Goal: Information Seeking & Learning: Learn about a topic

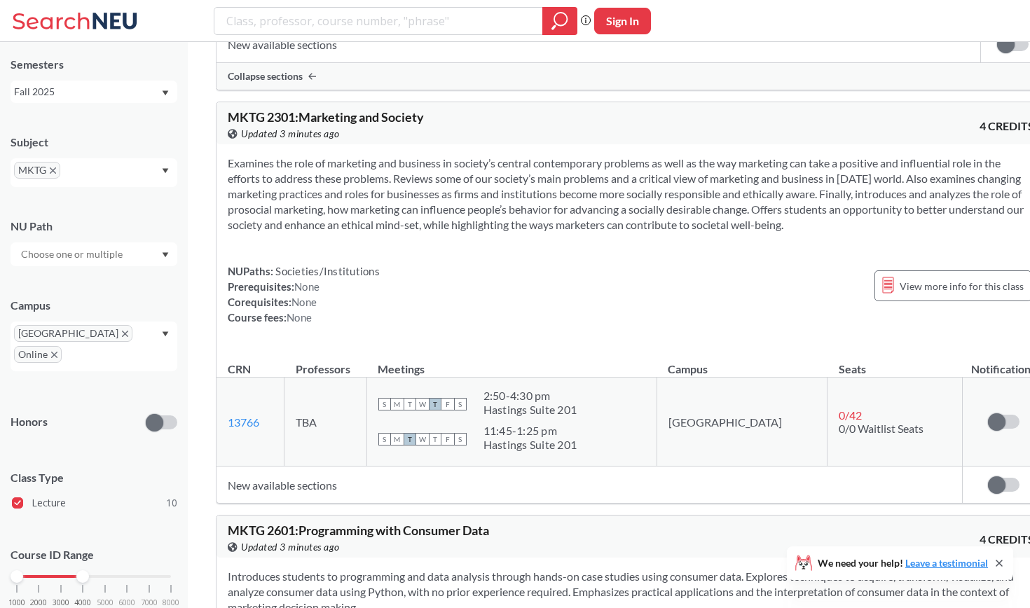
scroll to position [1056, 0]
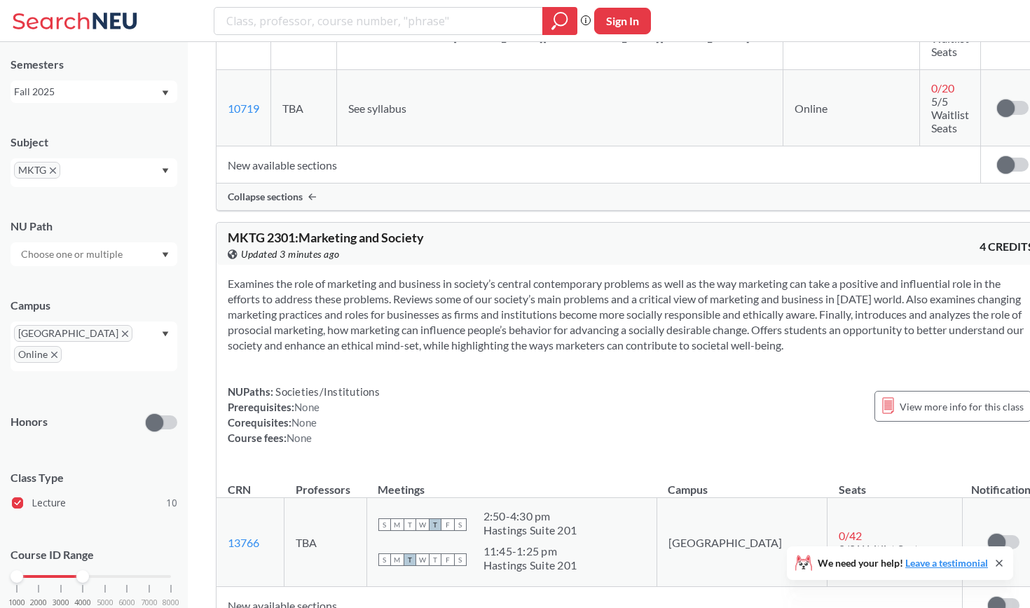
click at [54, 170] on icon "X to remove pill" at bounding box center [53, 170] width 6 height 6
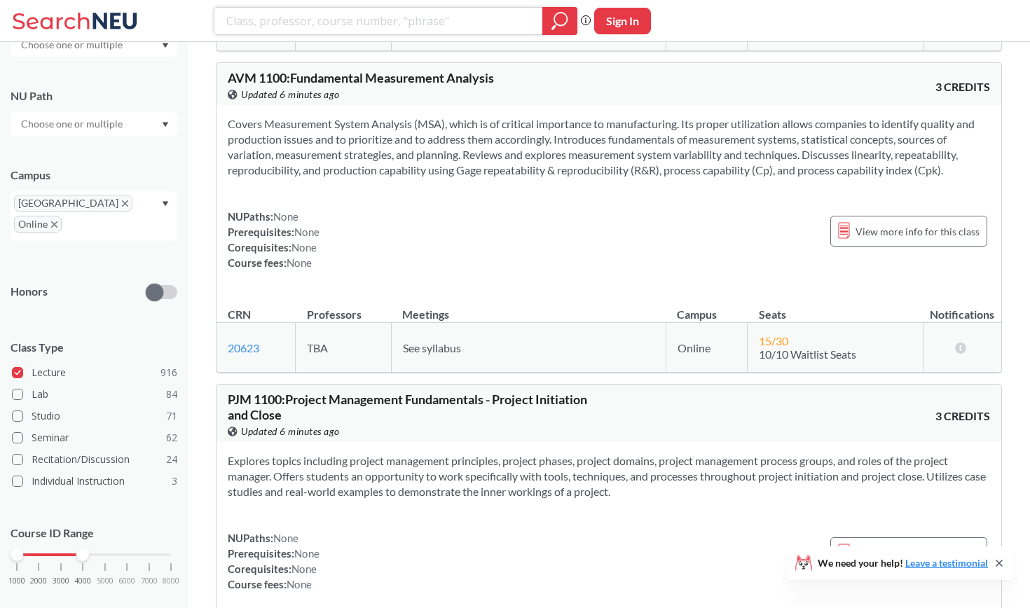
scroll to position [15344, 0]
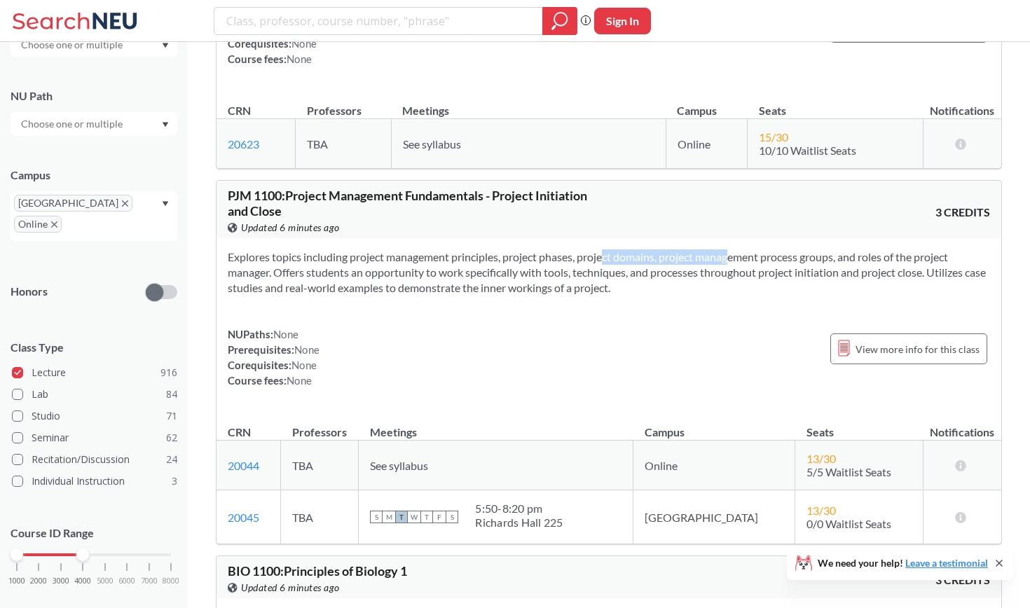
drag, startPoint x: 585, startPoint y: 223, endPoint x: 700, endPoint y: 222, distance: 114.9
click at [702, 249] on section "Explores topics including project management principles, project phases, projec…" at bounding box center [609, 272] width 762 height 46
click at [700, 249] on section "Explores topics including project management principles, project phases, projec…" at bounding box center [609, 272] width 762 height 46
drag, startPoint x: 675, startPoint y: 222, endPoint x: 827, endPoint y: 222, distance: 152.7
click at [827, 249] on section "Explores topics including project management principles, project phases, projec…" at bounding box center [609, 272] width 762 height 46
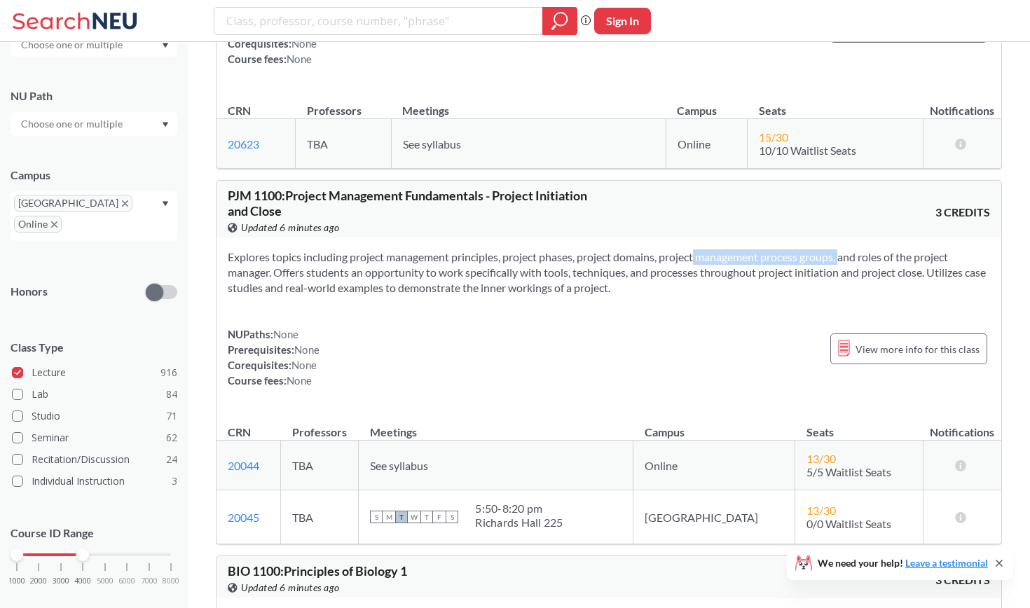
click at [827, 249] on section "Explores topics including project management principles, project phases, projec…" at bounding box center [609, 272] width 762 height 46
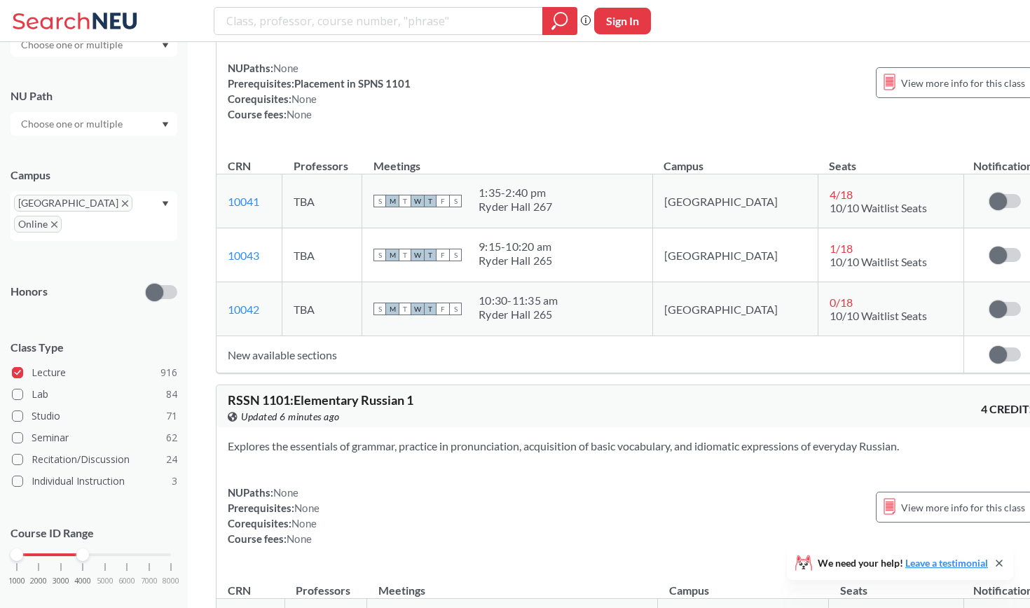
scroll to position [18300, 0]
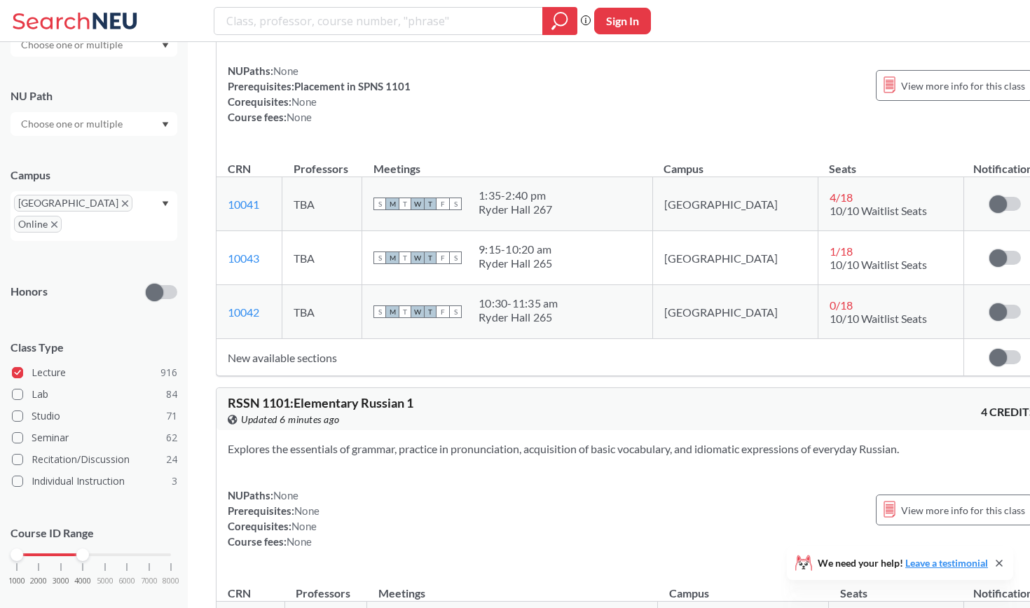
drag, startPoint x: 298, startPoint y: 125, endPoint x: 432, endPoint y: 125, distance: 133.1
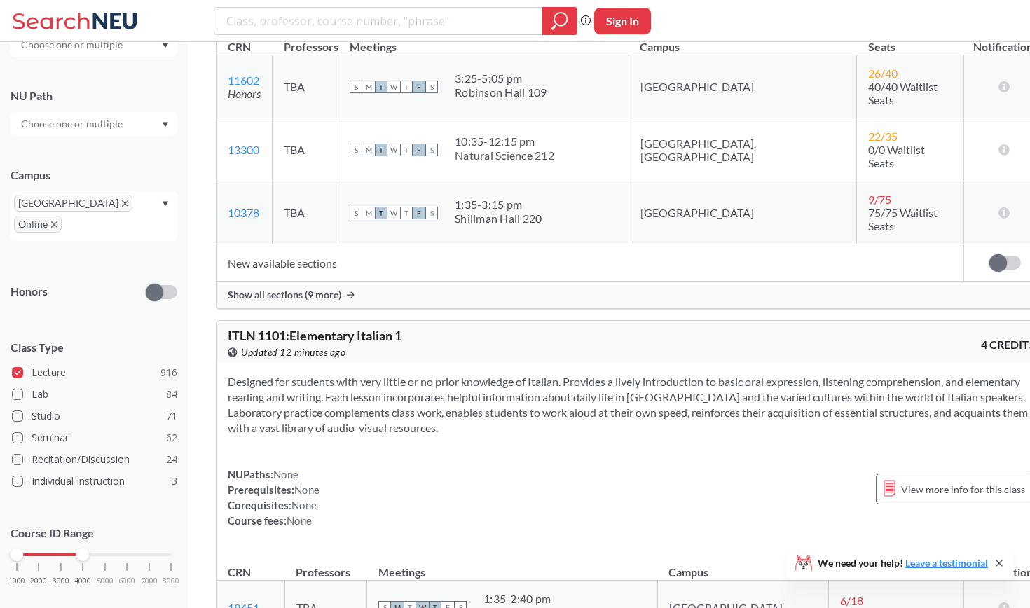
scroll to position [24196, 0]
click at [314, 301] on span "Show all sections (9 more)" at bounding box center [284, 294] width 113 height 13
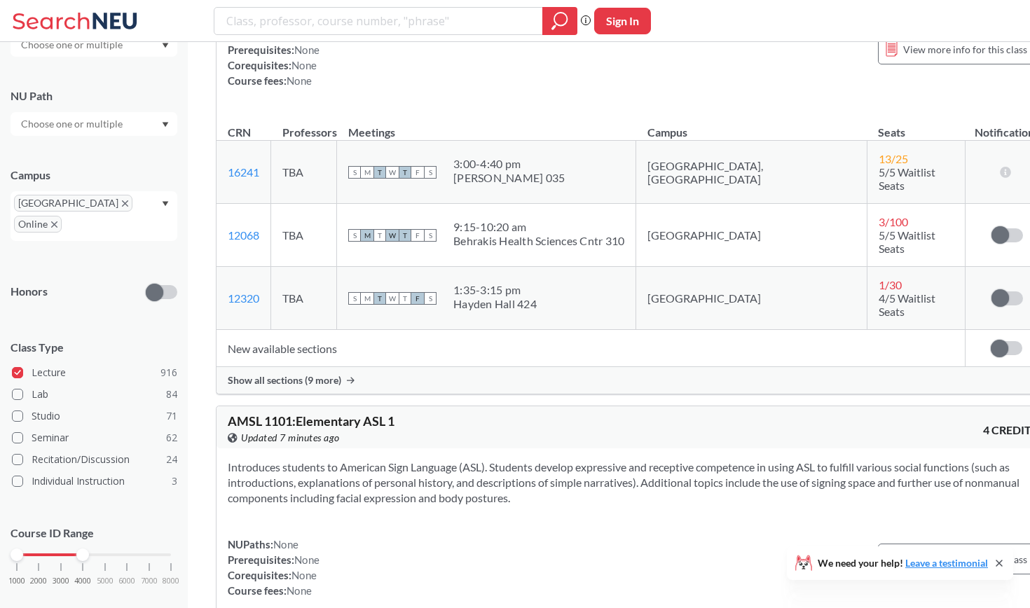
scroll to position [29373, 0]
click at [413, 405] on div "AMSL 1101 : Elementary ASL 1 View this course on Banner. Updated 7 minutes ago …" at bounding box center [632, 426] width 832 height 42
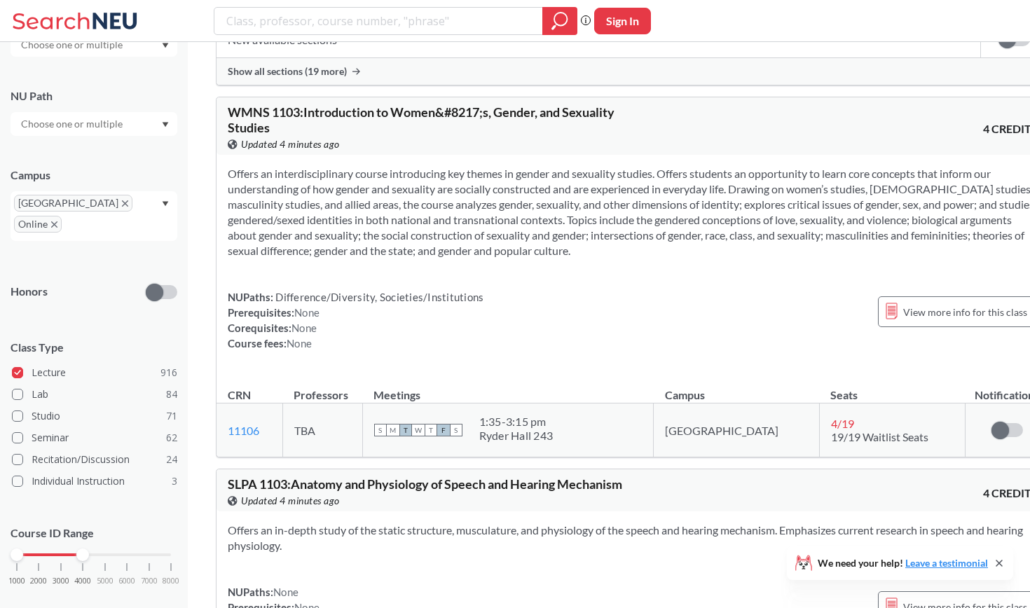
scroll to position [36373, 0]
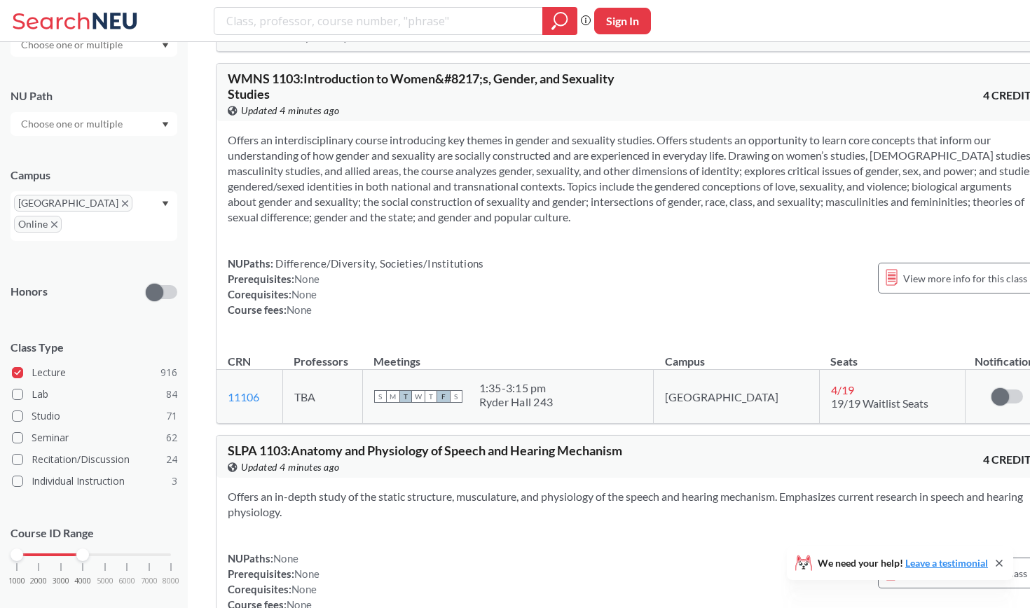
click at [304, 443] on span "SLPA 1103 : Anatomy and Physiology of Speech and Hearing Mechanism" at bounding box center [425, 450] width 394 height 15
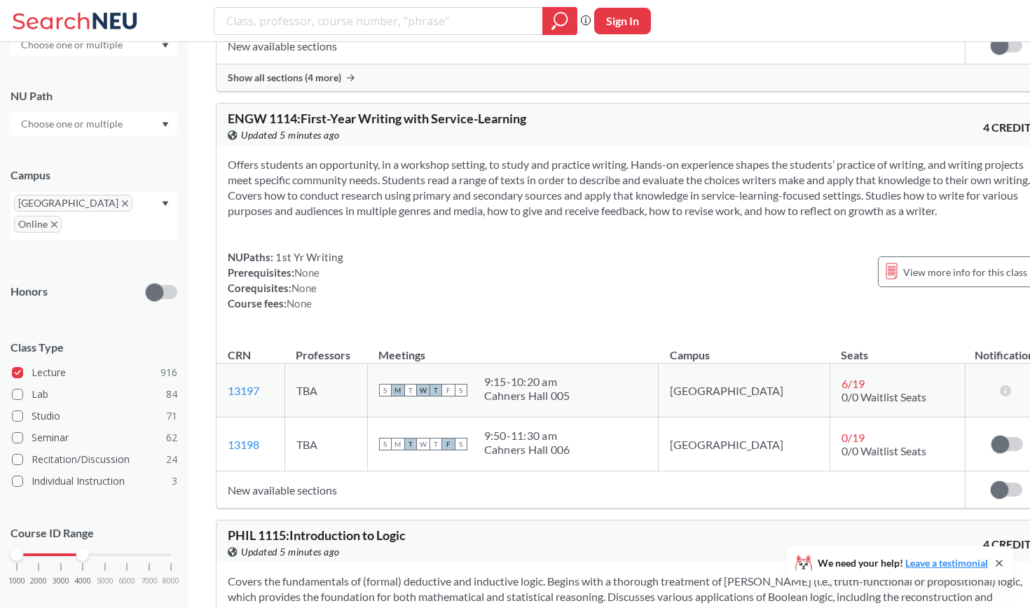
scroll to position [47643, 0]
click at [360, 362] on td "TBA" at bounding box center [325, 389] width 83 height 54
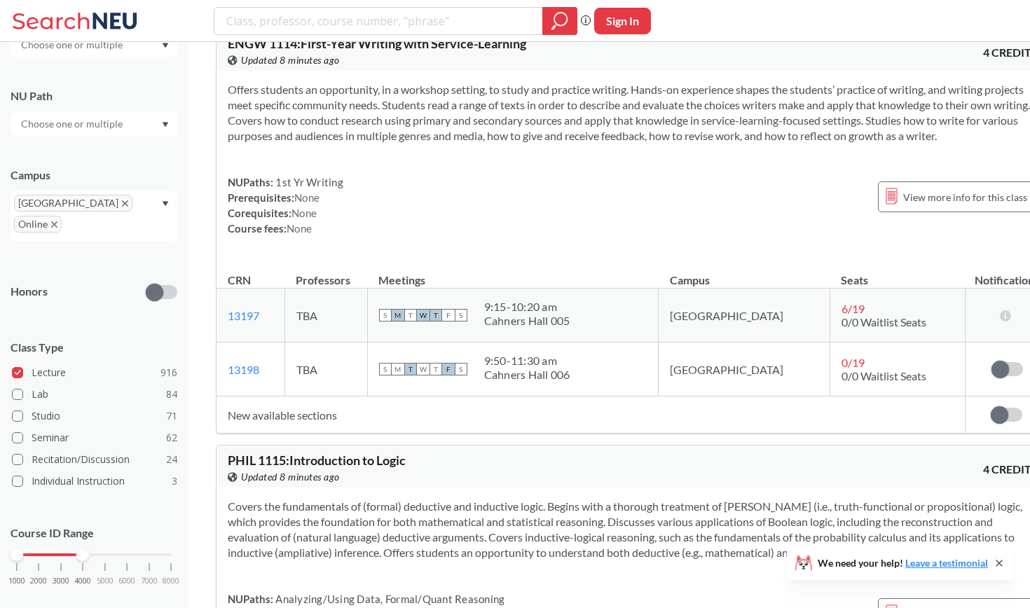
scroll to position [48146, 0]
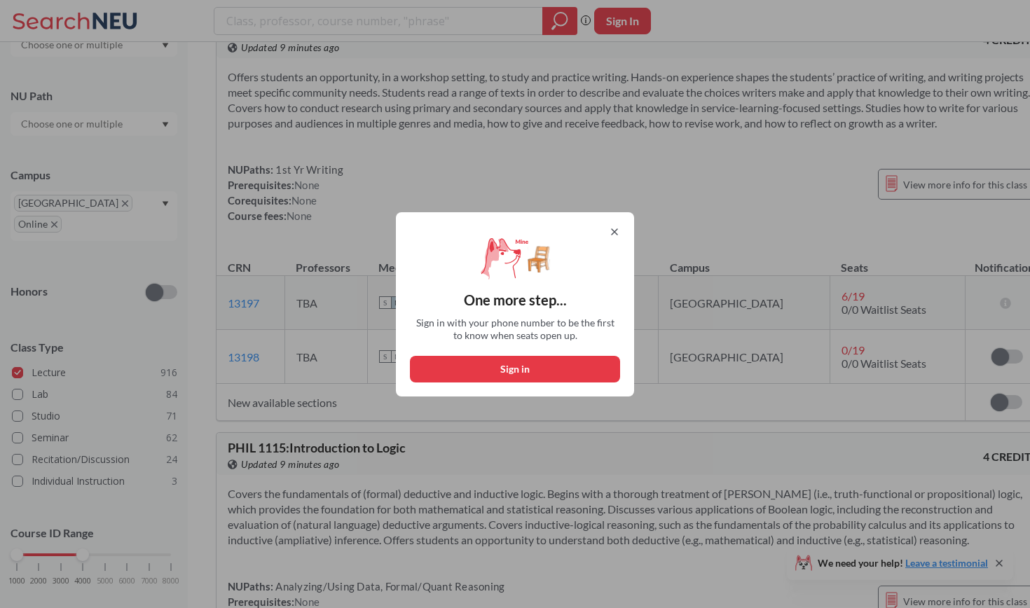
click at [532, 361] on button "Sign in" at bounding box center [515, 369] width 210 height 27
select select "US"
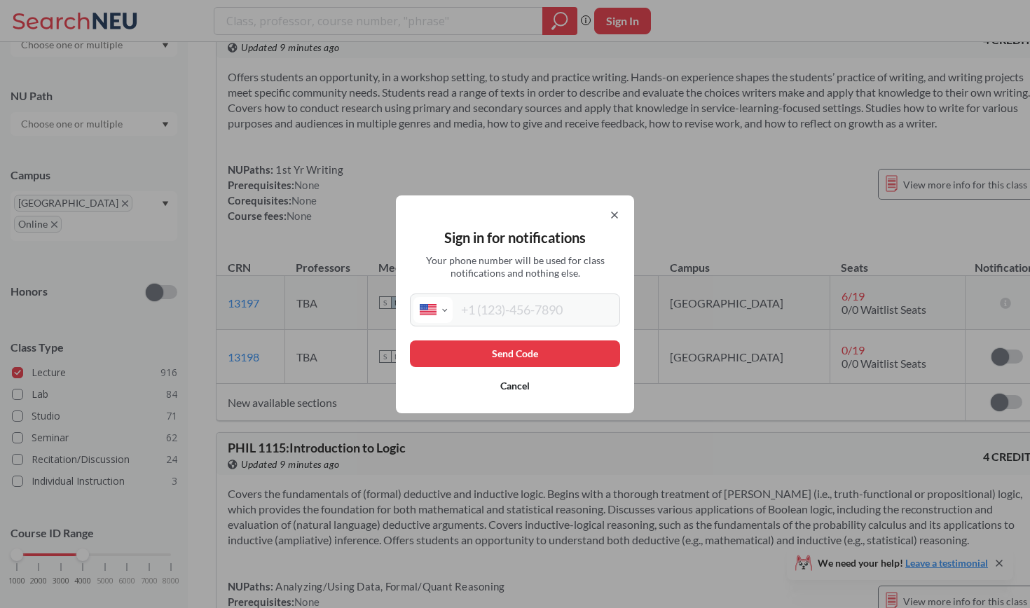
click at [520, 311] on input "tel" at bounding box center [535, 310] width 164 height 26
type input "[PHONE_NUMBER]"
click at [559, 347] on button "Send Code" at bounding box center [515, 353] width 210 height 27
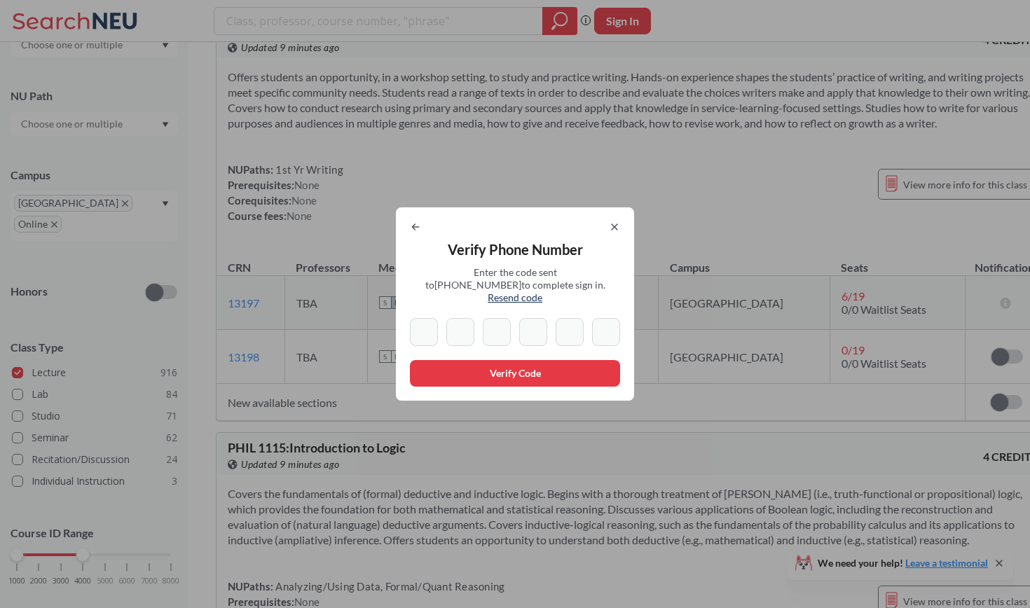
type input "3"
type input "6"
type input "5"
type input "0"
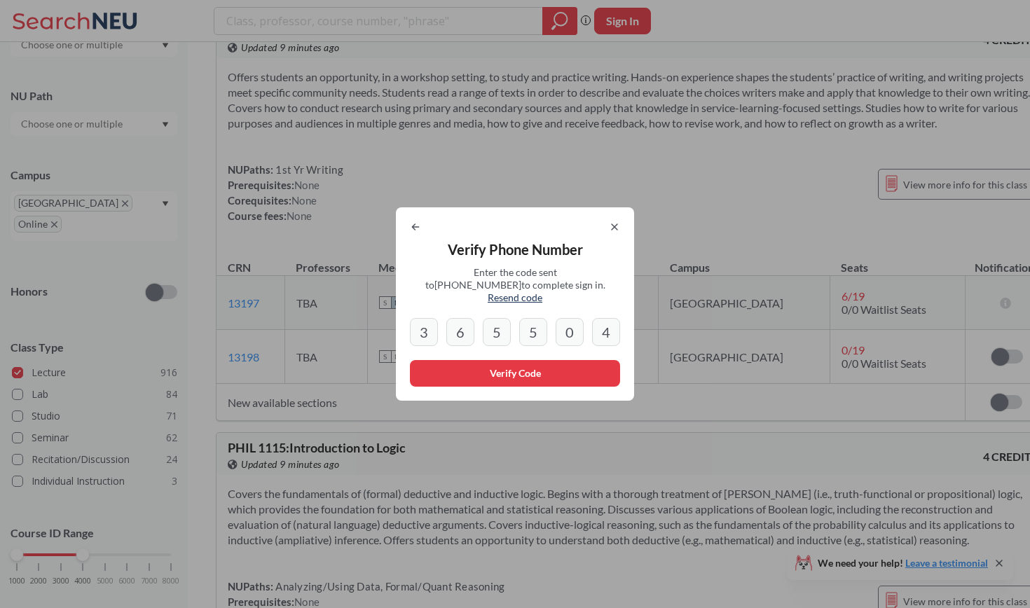
type input "4"
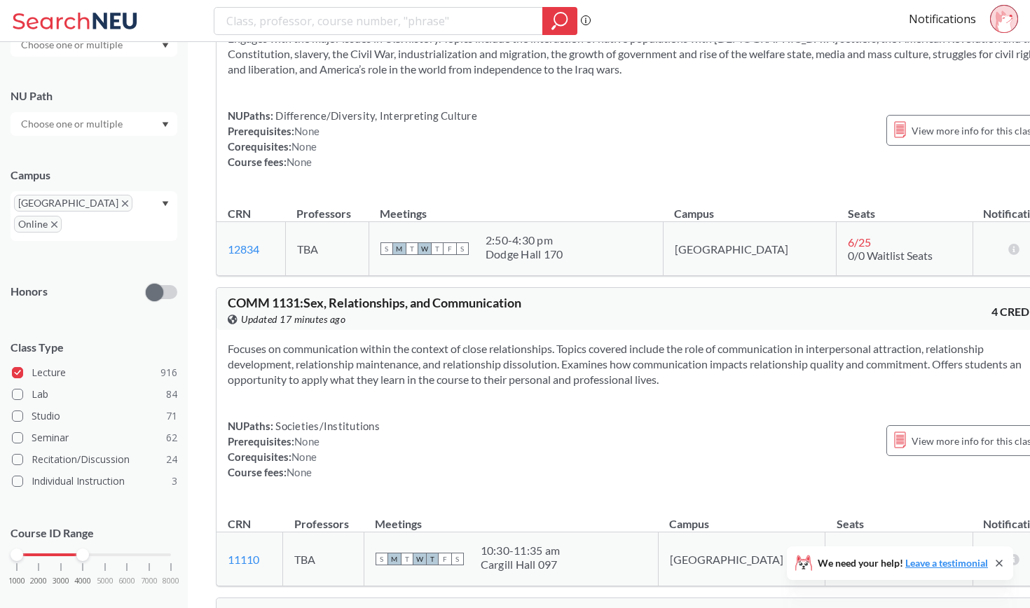
scroll to position [55684, 0]
click at [122, 202] on icon "X to remove pill" at bounding box center [125, 203] width 6 height 6
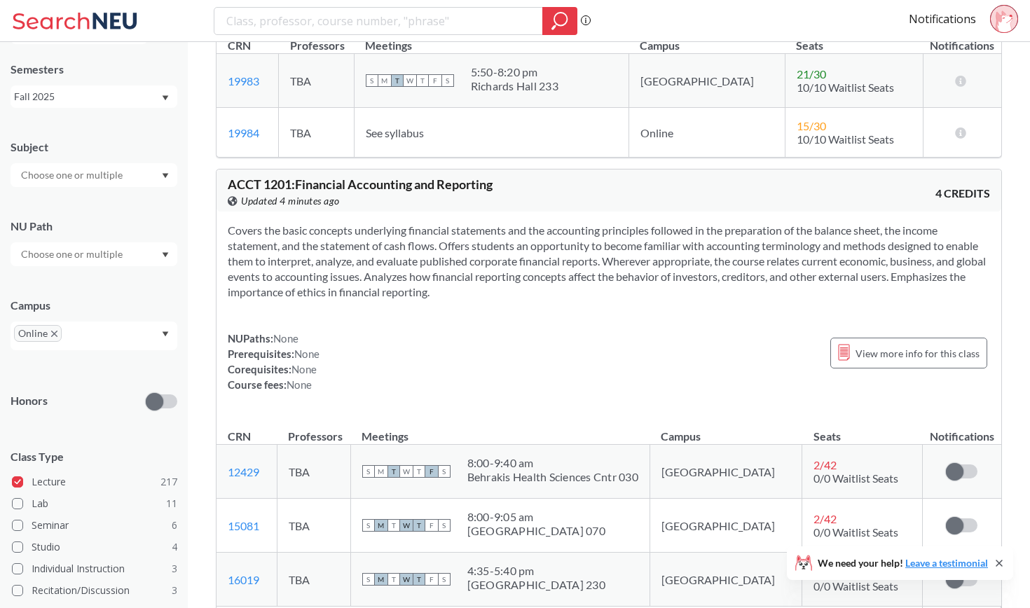
scroll to position [23221, 0]
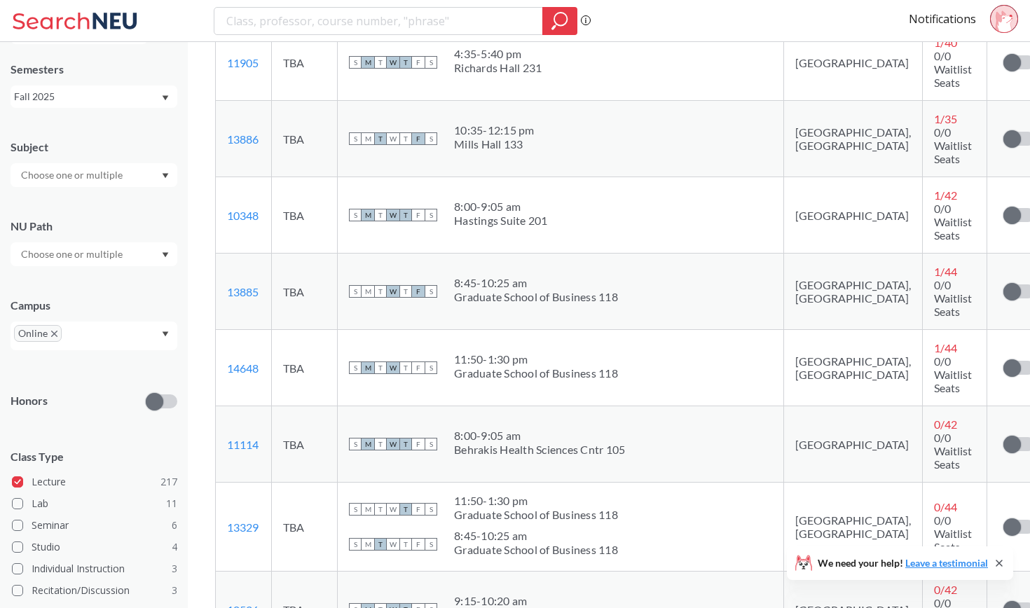
scroll to position [23658, 0]
click at [784, 209] on td "[GEOGRAPHIC_DATA]" at bounding box center [853, 215] width 139 height 76
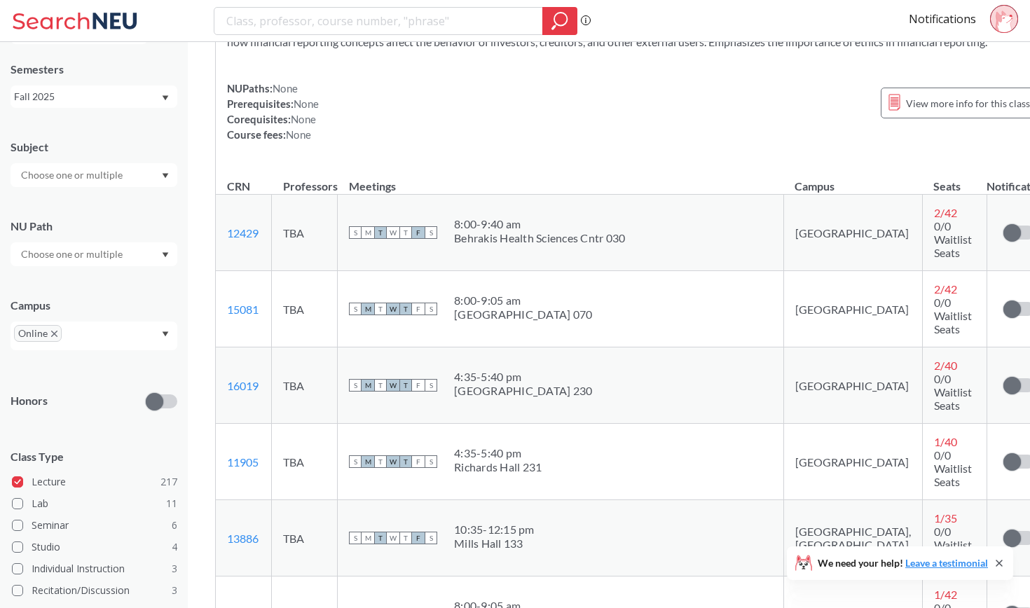
scroll to position [23260, 0]
drag, startPoint x: 406, startPoint y: 142, endPoint x: 545, endPoint y: 179, distance: 143.4
click at [545, 48] on section "Covers the basic concepts underlying financial statements and the accounting pr…" at bounding box center [634, 18] width 813 height 62
drag, startPoint x: 230, startPoint y: 67, endPoint x: 290, endPoint y: 67, distance: 59.5
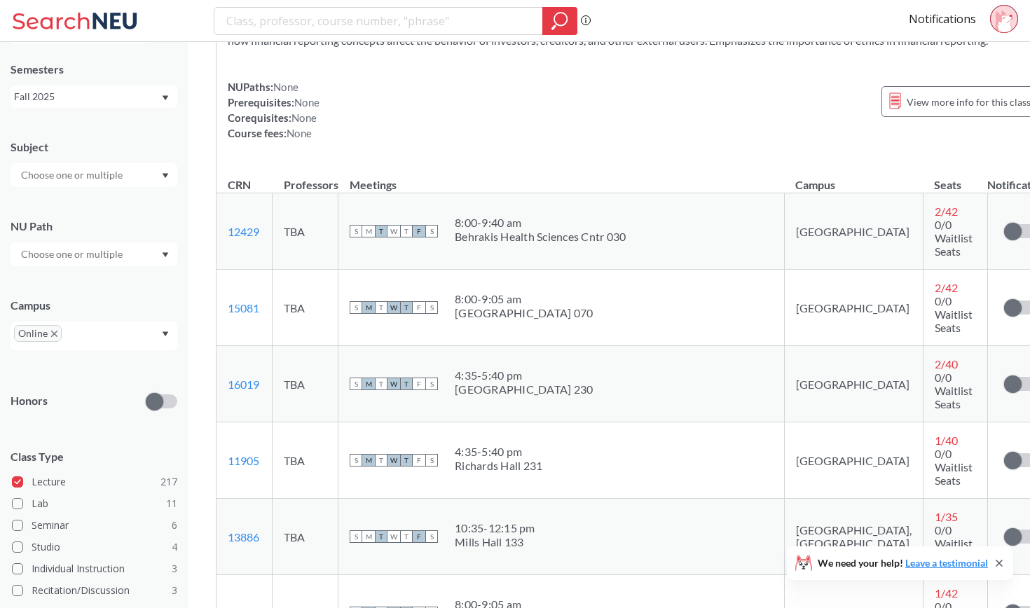
copy span "ACCT 1201"
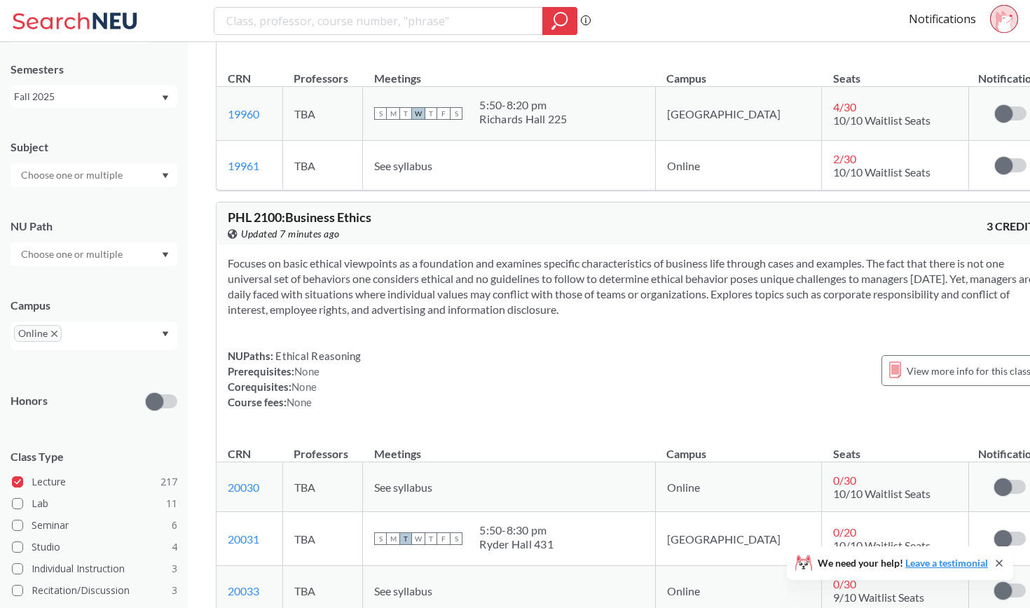
scroll to position [33567, 0]
drag, startPoint x: 431, startPoint y: 212, endPoint x: 303, endPoint y: 209, distance: 127.5
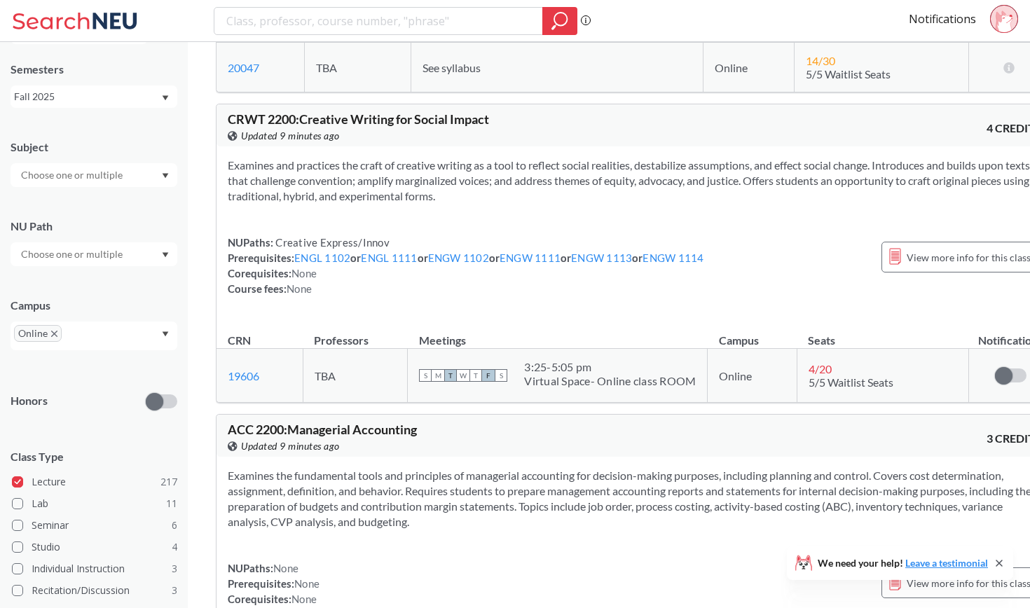
scroll to position [42157, 0]
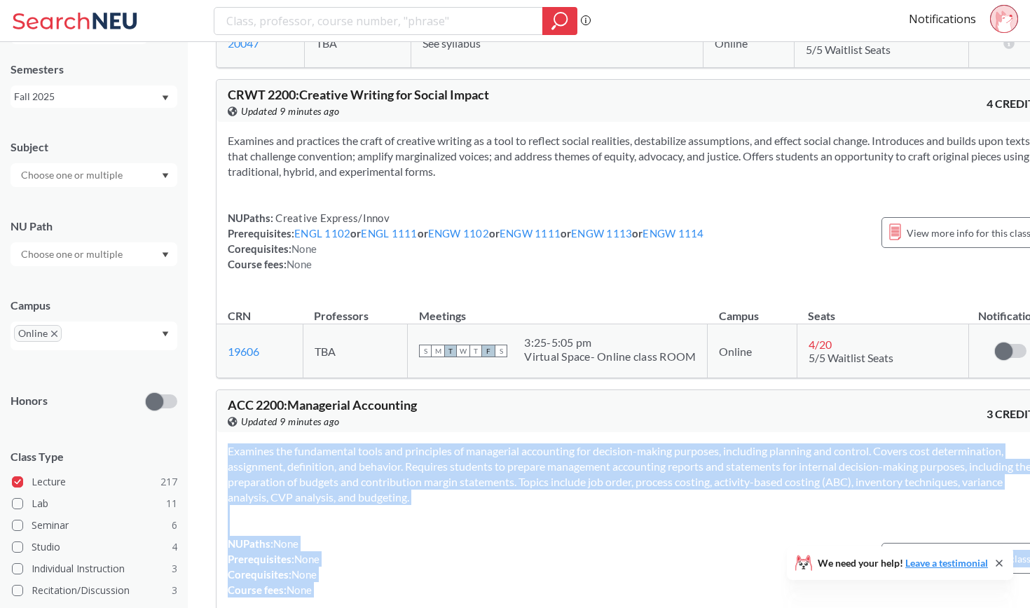
drag, startPoint x: 272, startPoint y: 311, endPoint x: 206, endPoint y: 311, distance: 65.9
copy div "Examines the fundamental tools and principles of managerial accounting for deci…"
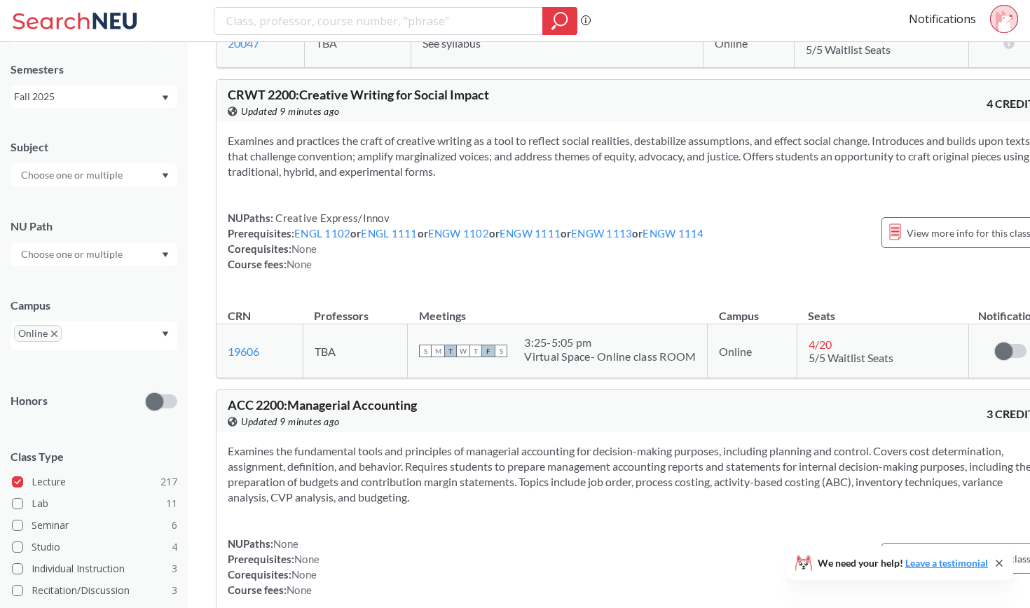
drag, startPoint x: 268, startPoint y: 318, endPoint x: 230, endPoint y: 317, distance: 38.6
copy link "19800"
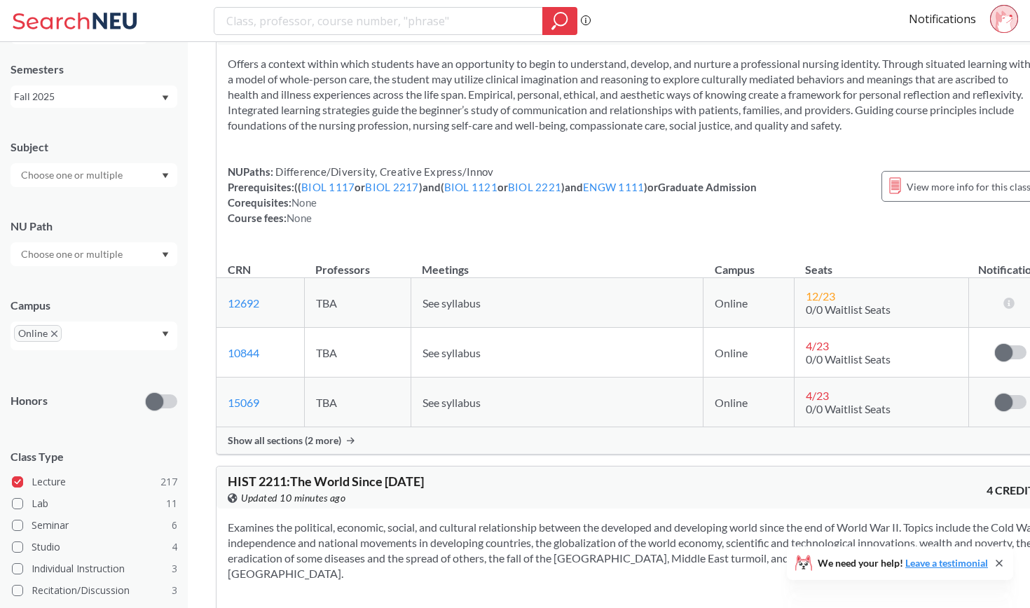
scroll to position [45065, 0]
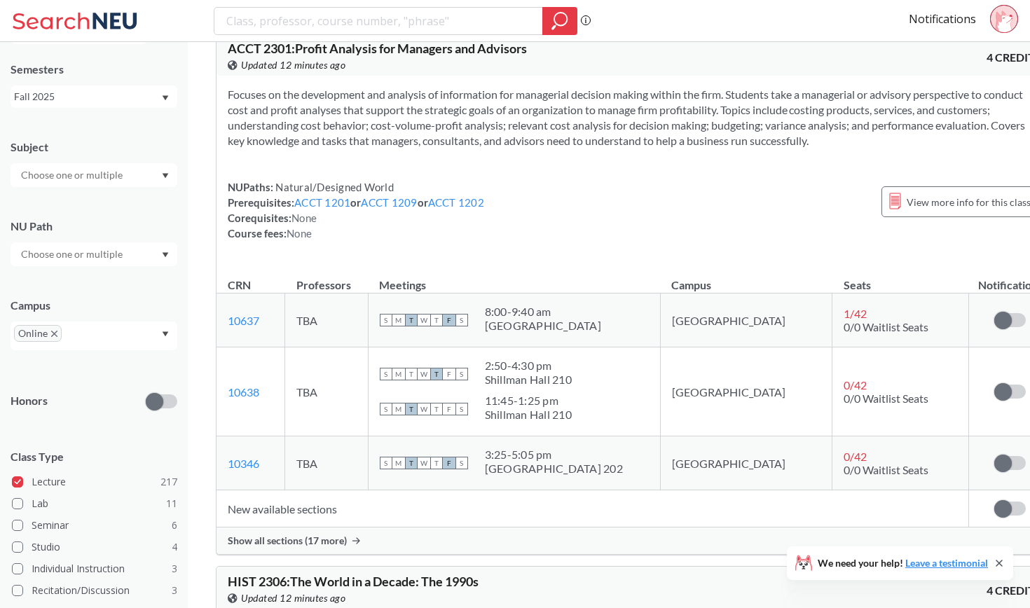
scroll to position [52414, 0]
